Goal: Task Accomplishment & Management: Manage account settings

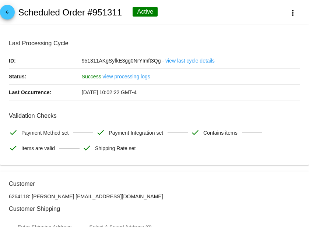
click at [8, 13] on mat-icon "arrow_back" at bounding box center [7, 14] width 9 height 9
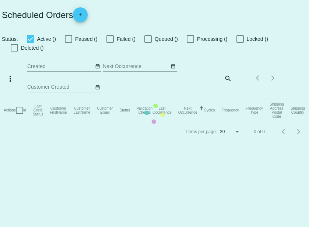
checkbox input "true"
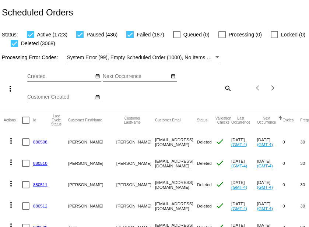
click at [228, 87] on mat-icon "search" at bounding box center [227, 88] width 9 height 11
click at [201, 90] on input "Search" at bounding box center [206, 87] width 51 height 6
paste input "[EMAIL_ADDRESS][DOMAIN_NAME]"
type input "[EMAIL_ADDRESS][DOMAIN_NAME]"
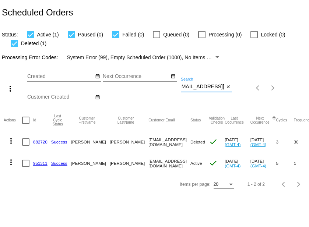
scroll to position [0, 0]
click at [9, 164] on mat-icon "more_vert" at bounding box center [11, 162] width 9 height 9
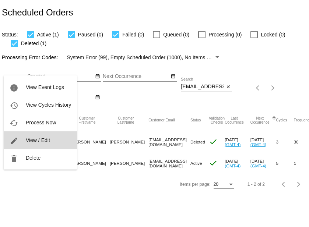
click at [43, 139] on span "View / Edit" at bounding box center [38, 140] width 24 height 6
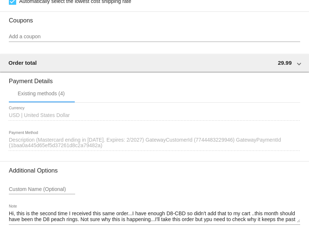
scroll to position [697, 0]
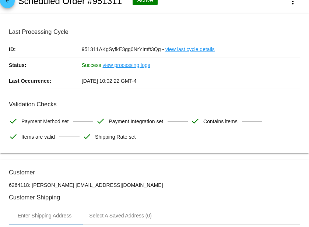
scroll to position [0, 0]
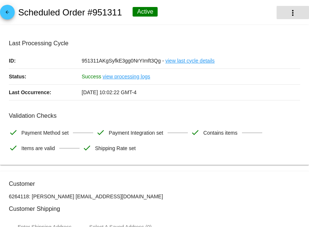
click at [294, 14] on mat-icon "more_vert" at bounding box center [292, 12] width 9 height 9
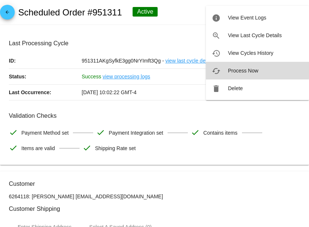
click at [224, 70] on button "cached Process Now" at bounding box center [257, 71] width 103 height 18
